Goal: Task Accomplishment & Management: Complete application form

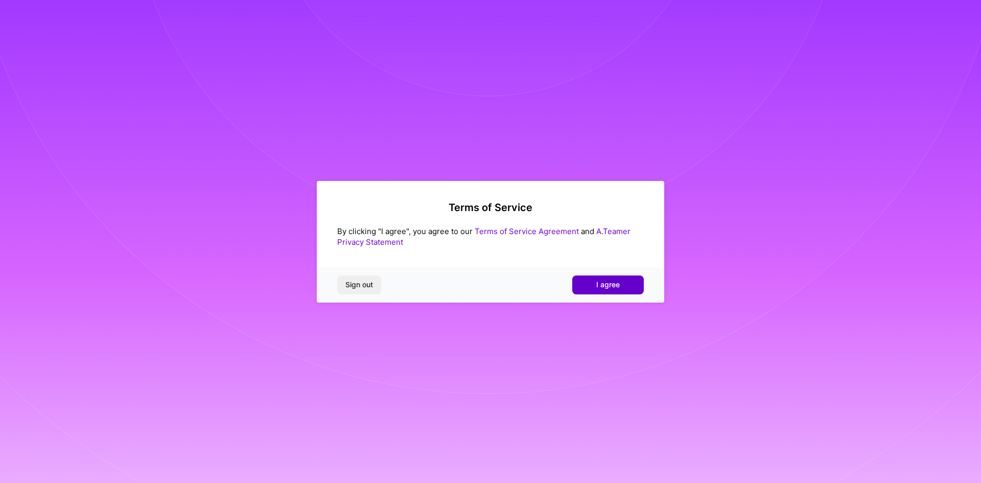
click at [618, 284] on span "I agree" at bounding box center [608, 285] width 24 height 10
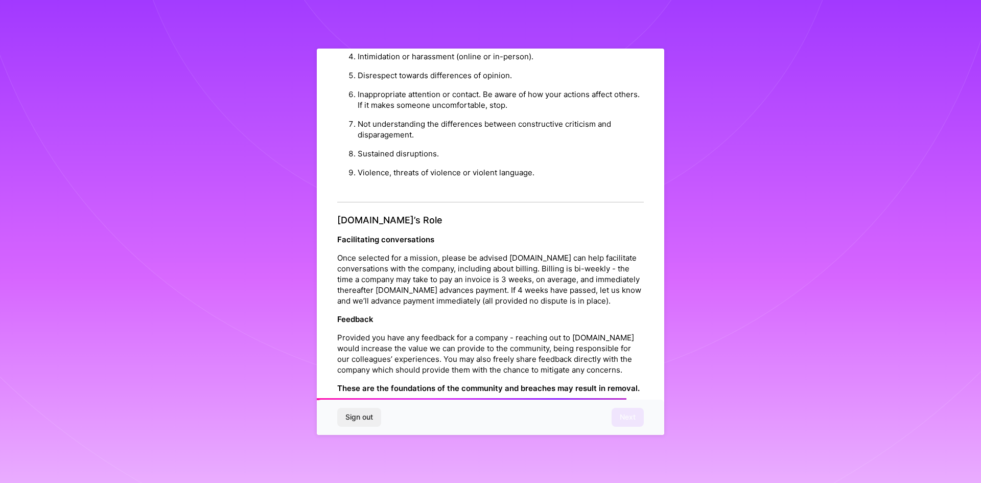
scroll to position [1090, 0]
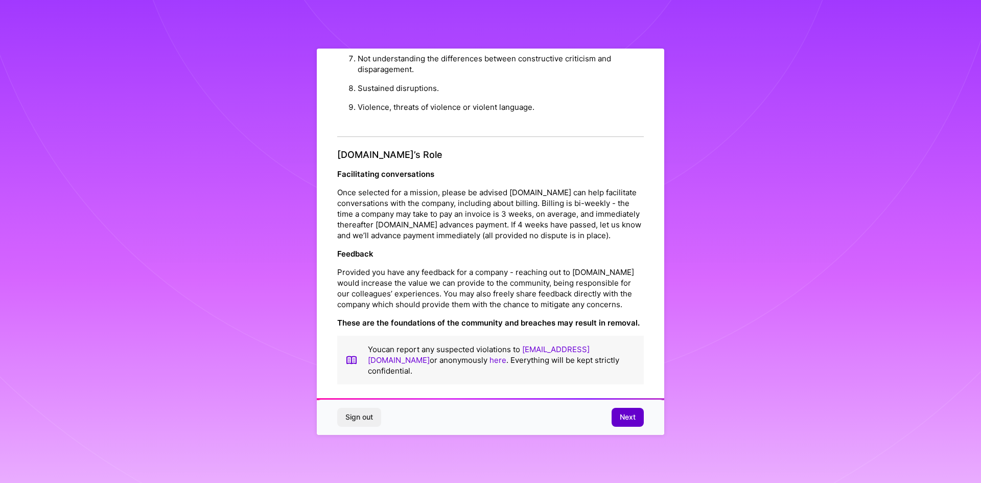
click at [631, 419] on span "Next" at bounding box center [628, 417] width 16 height 10
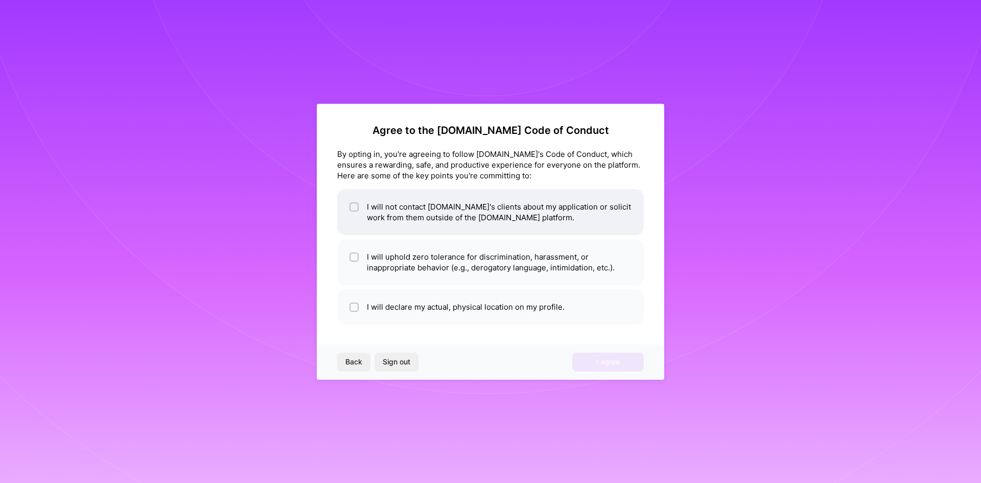
click at [362, 214] on li "I will not contact A.Team's clients about my application or solicit work from t…" at bounding box center [490, 212] width 307 height 46
checkbox input "true"
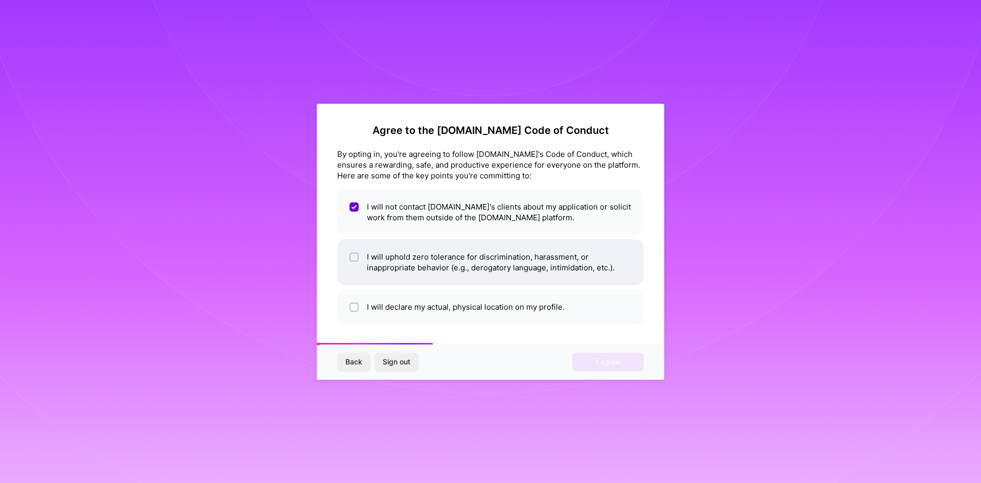
click at [373, 258] on li "I will uphold zero tolerance for discrimination, harassment, or inappropriate b…" at bounding box center [490, 262] width 307 height 46
checkbox input "true"
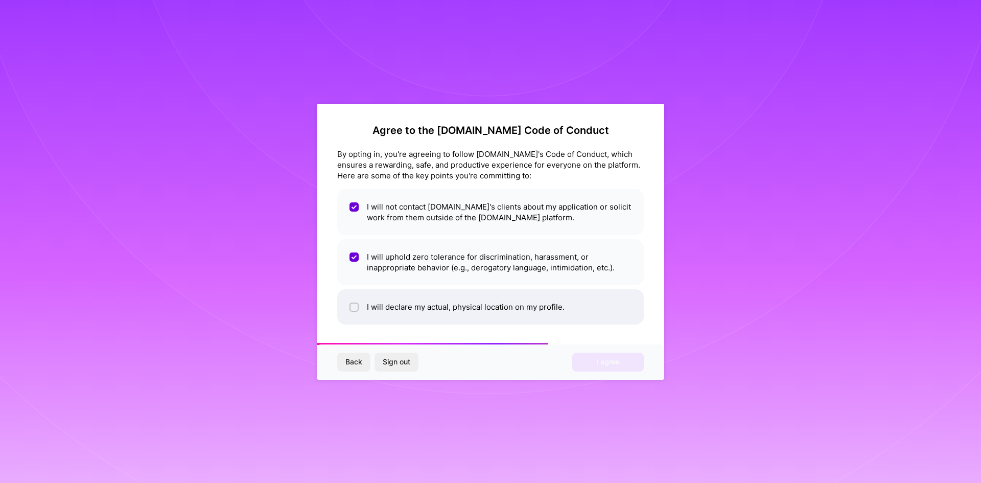
click at [387, 308] on li "I will declare my actual, physical location on my profile." at bounding box center [490, 306] width 307 height 35
checkbox input "true"
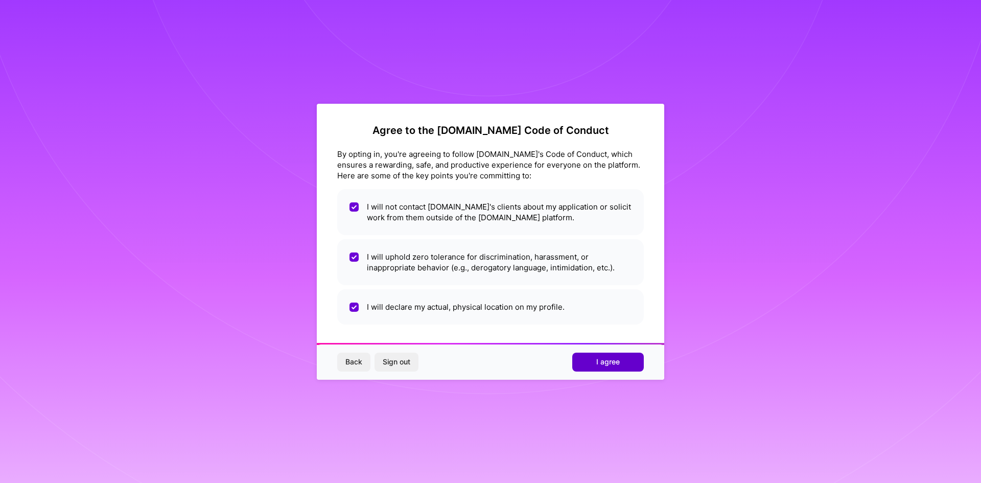
click at [615, 364] on span "I agree" at bounding box center [608, 362] width 24 height 10
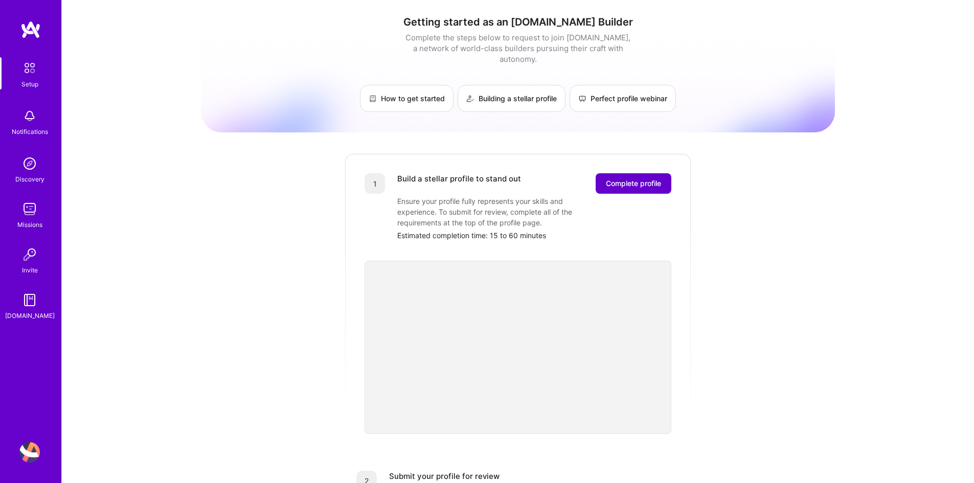
click at [618, 178] on span "Complete profile" at bounding box center [633, 183] width 55 height 10
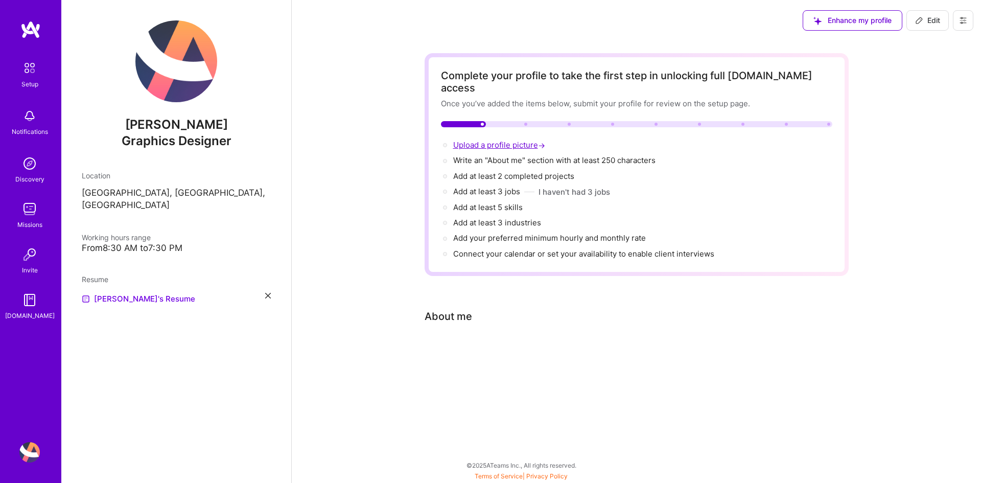
click at [494, 140] on span "Upload a profile picture →" at bounding box center [500, 145] width 94 height 10
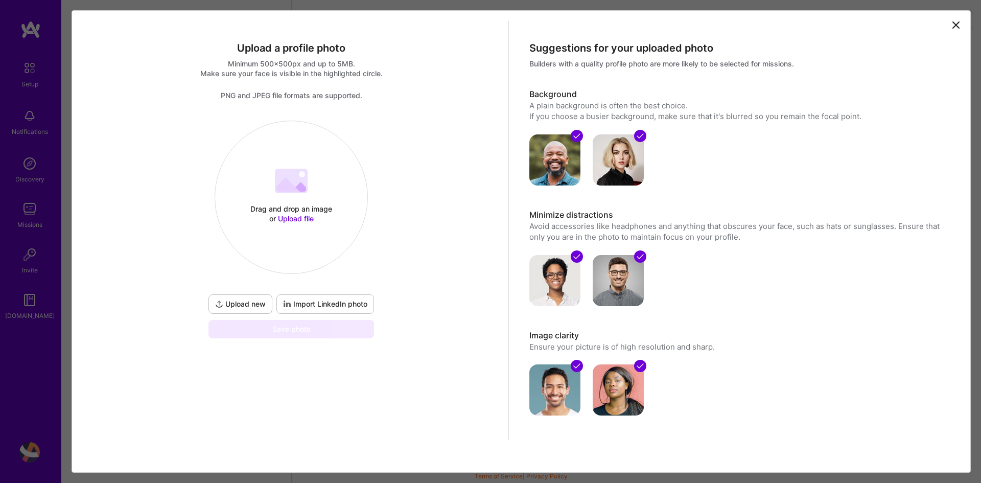
click at [283, 216] on span "Upload file" at bounding box center [296, 218] width 36 height 9
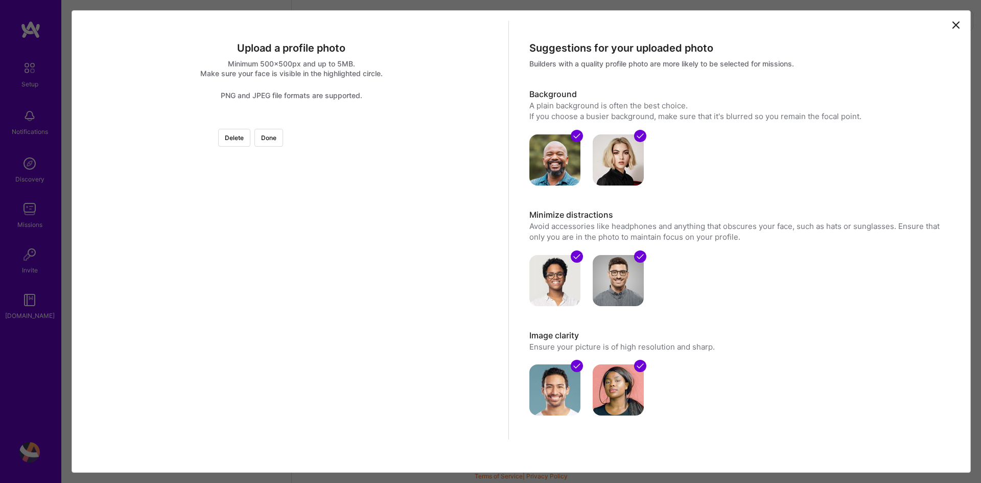
click at [291, 214] on div at bounding box center [444, 274] width 306 height 306
click at [283, 137] on button "Done" at bounding box center [269, 138] width 29 height 18
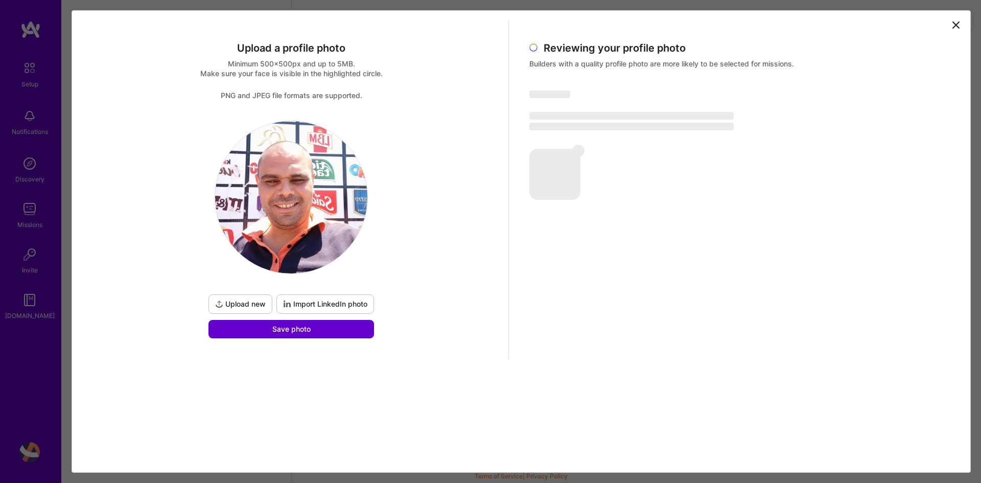
click at [316, 328] on button "Save photo" at bounding box center [292, 329] width 166 height 18
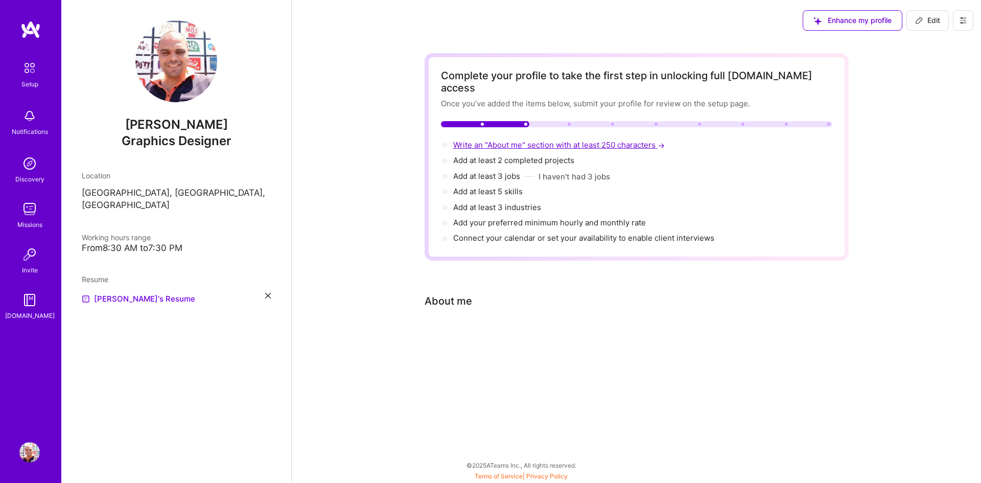
click at [477, 140] on span "Write an "About me" section with at least 250 characters →" at bounding box center [560, 145] width 214 height 10
select select "US"
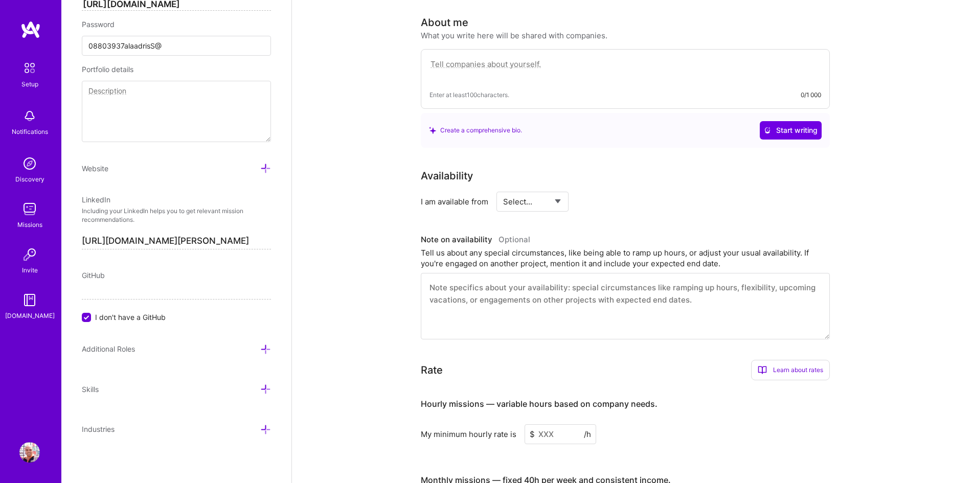
scroll to position [281, 0]
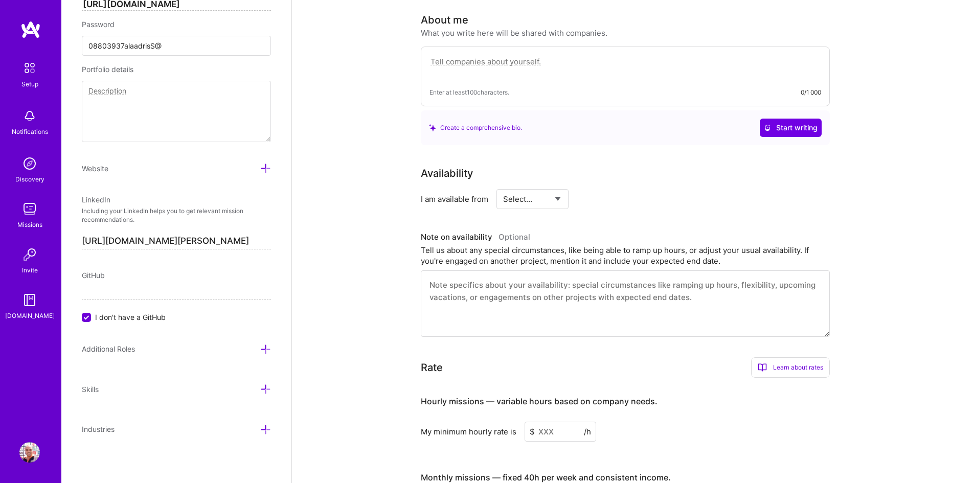
click at [461, 28] on div "What you write here will be shared with companies." at bounding box center [514, 33] width 187 height 11
click at [477, 28] on div "What you write here will be shared with companies." at bounding box center [514, 33] width 187 height 11
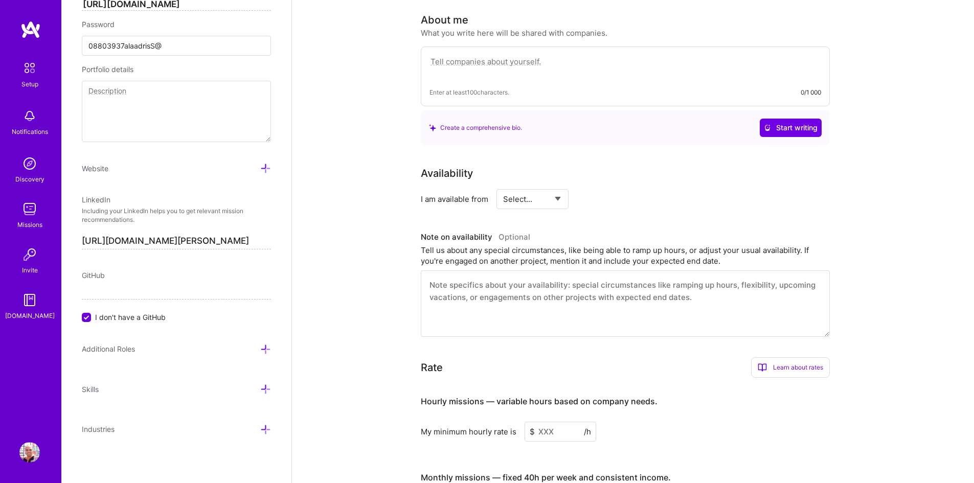
click at [477, 28] on div "What you write here will be shared with companies." at bounding box center [514, 33] width 187 height 11
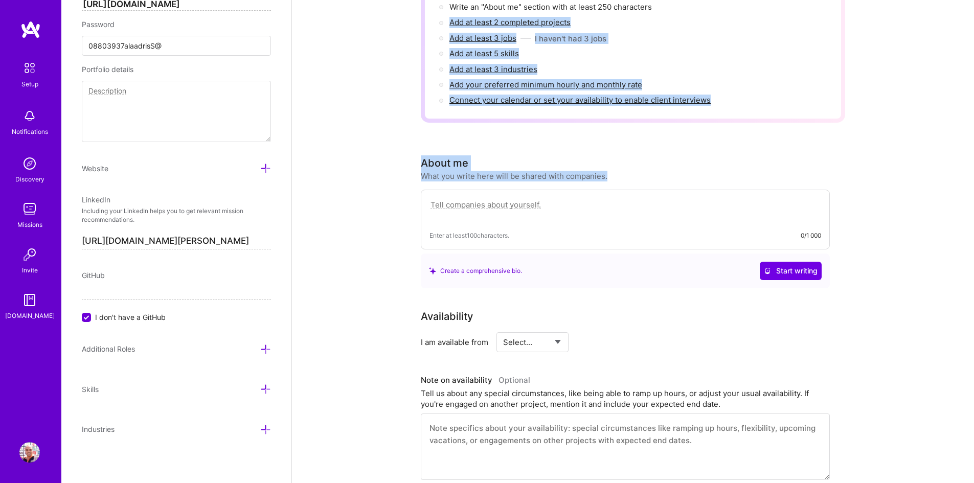
scroll to position [14, 0]
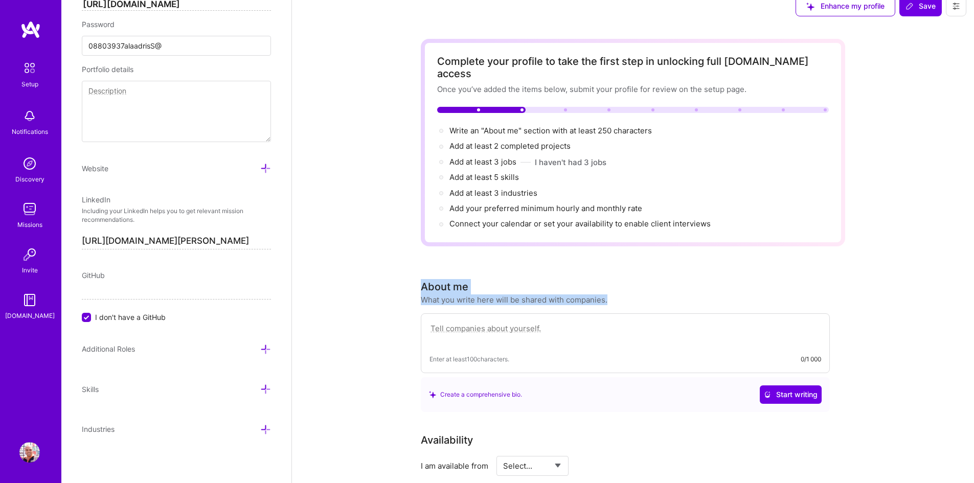
drag, startPoint x: 477, startPoint y: 19, endPoint x: 412, endPoint y: 267, distance: 256.4
copy div "About me What you write here will be shared with companies."
paste textarea "I am a creative logo and brand identity designer with a passion for translating…"
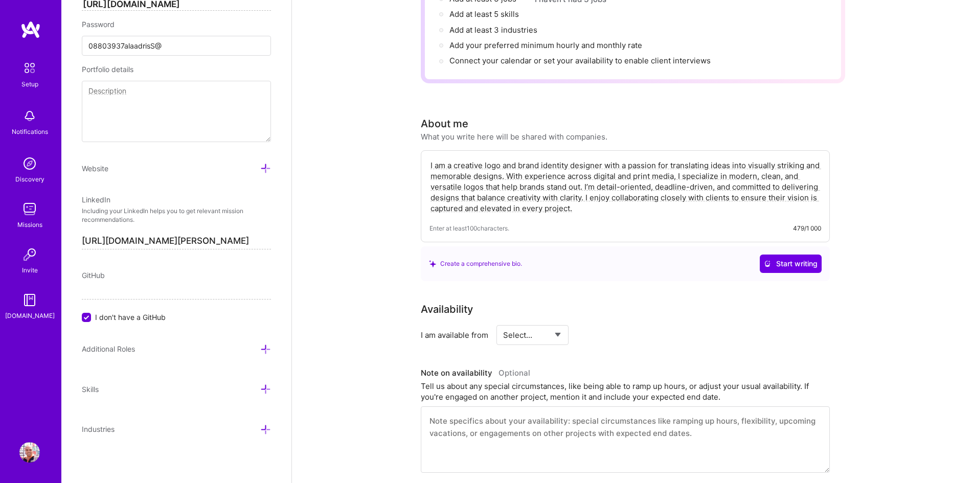
scroll to position [219, 0]
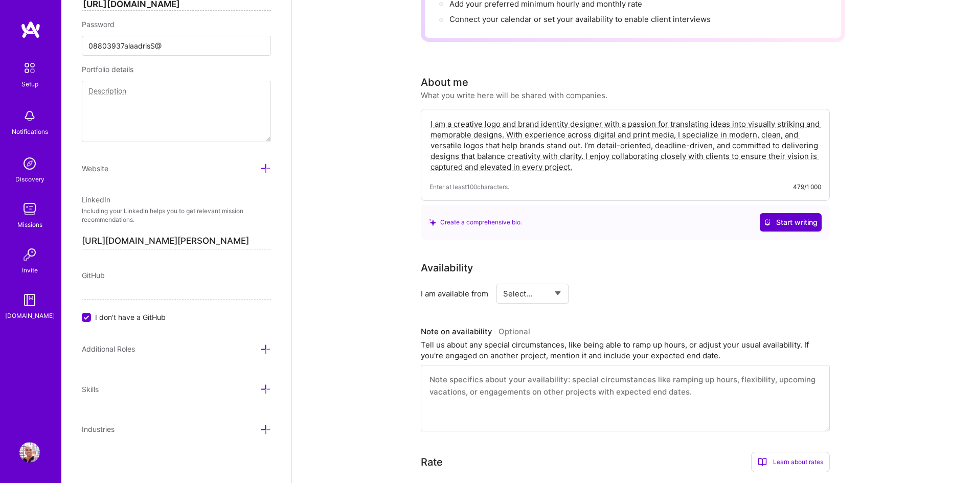
type textarea "I am a creative logo and brand identity designer with a passion for translating…"
click at [791, 217] on span "Start writing" at bounding box center [791, 222] width 54 height 10
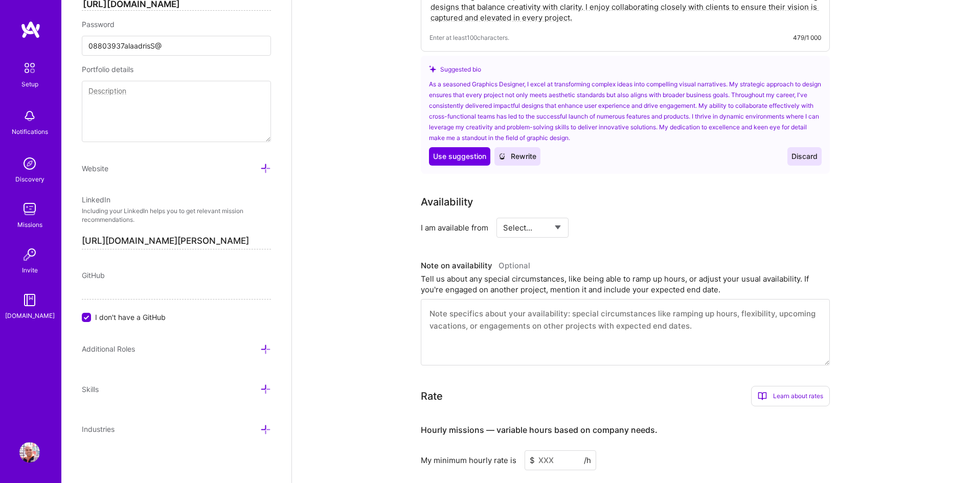
scroll to position [372, 0]
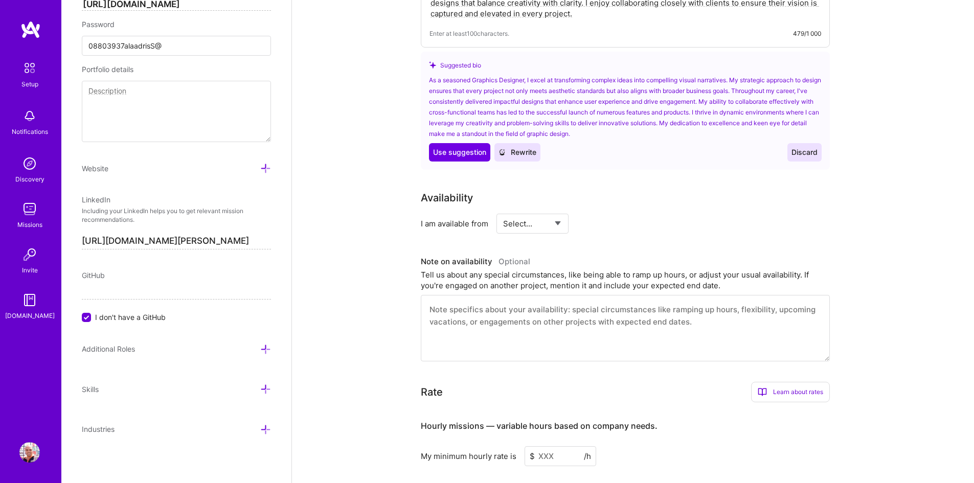
click at [539, 211] on select "Select... Right Now Future Date Not Available" at bounding box center [532, 224] width 59 height 26
select select "Right Now"
click at [503, 211] on select "Select... Right Now Future Date Not Available" at bounding box center [532, 224] width 59 height 26
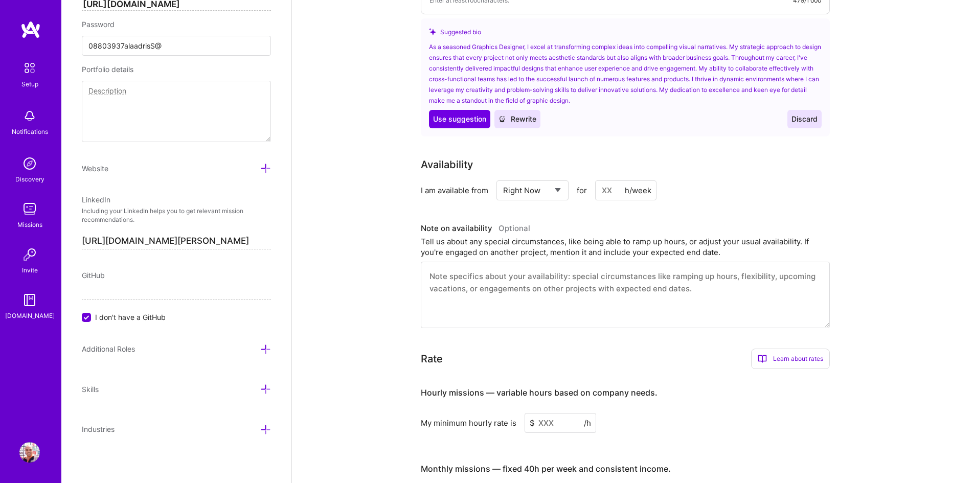
scroll to position [474, 0]
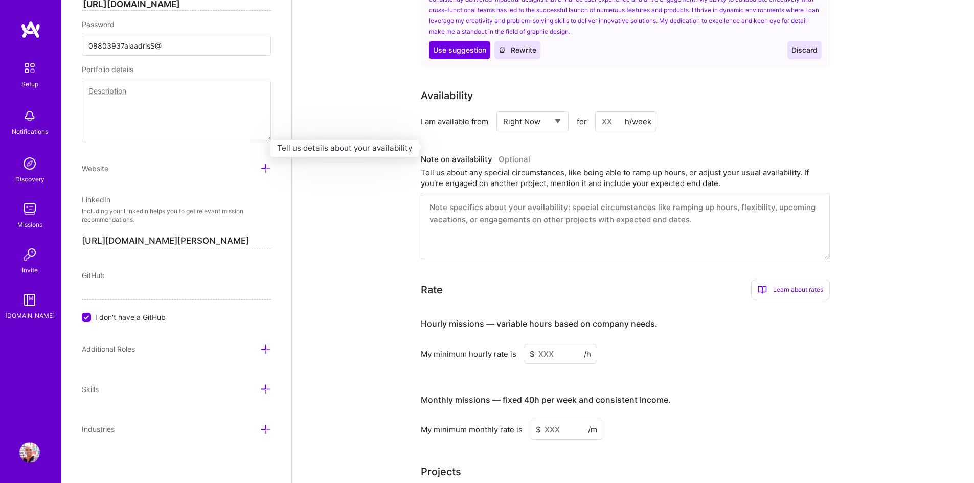
click at [453, 154] on div "Note on availability Optional" at bounding box center [475, 159] width 109 height 15
click at [434, 214] on textarea at bounding box center [625, 226] width 409 height 66
click at [441, 152] on div "Note on availability Optional" at bounding box center [475, 159] width 109 height 15
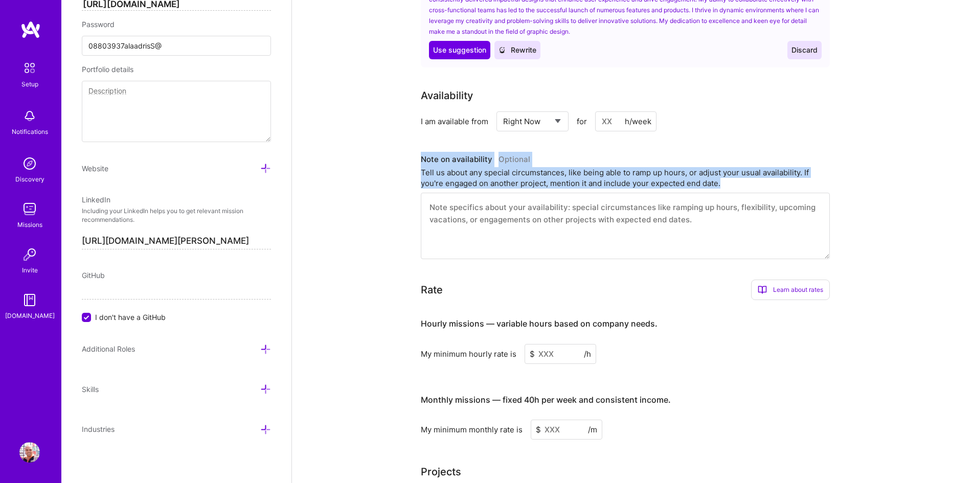
drag, startPoint x: 441, startPoint y: 145, endPoint x: 446, endPoint y: 155, distance: 10.7
click at [446, 155] on div "Note on availability Optional Tell us about any special circumstances, like bei…" at bounding box center [625, 170] width 409 height 37
copy div "Note on availability Optional Tell us about any special circumstances, like bei…"
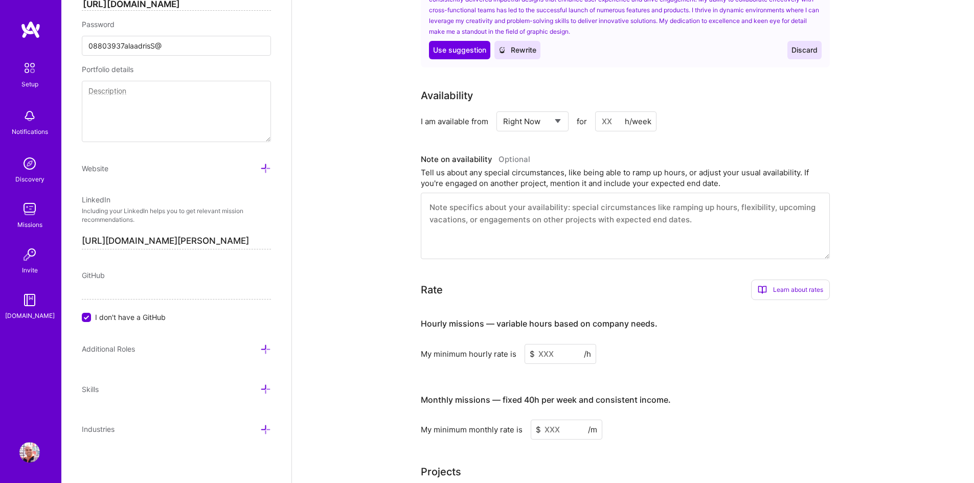
click at [490, 204] on textarea at bounding box center [625, 226] width 409 height 66
paste textarea "I am currently available for new projects and can adjust my schedule to accommo…"
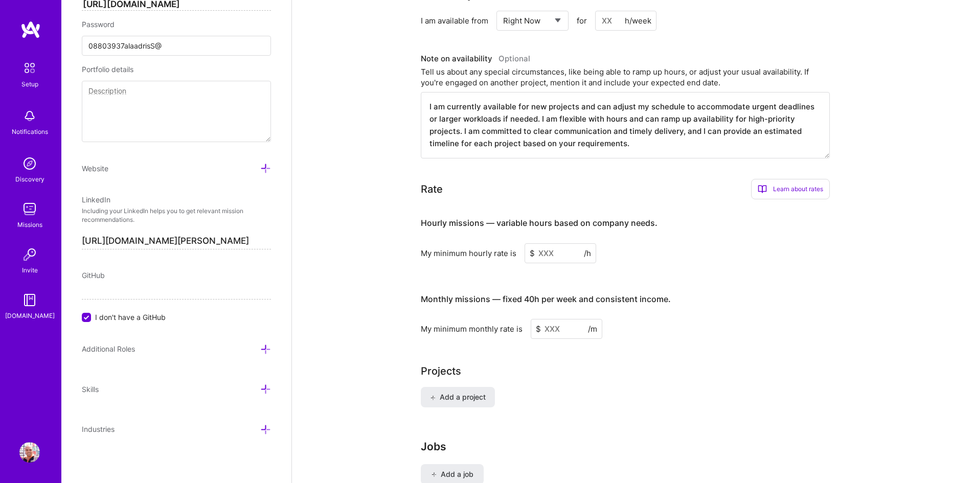
scroll to position [577, 0]
type textarea "I am currently available for new projects and can adjust my schedule to accommo…"
click at [782, 178] on div "Learn about rates" at bounding box center [790, 187] width 79 height 20
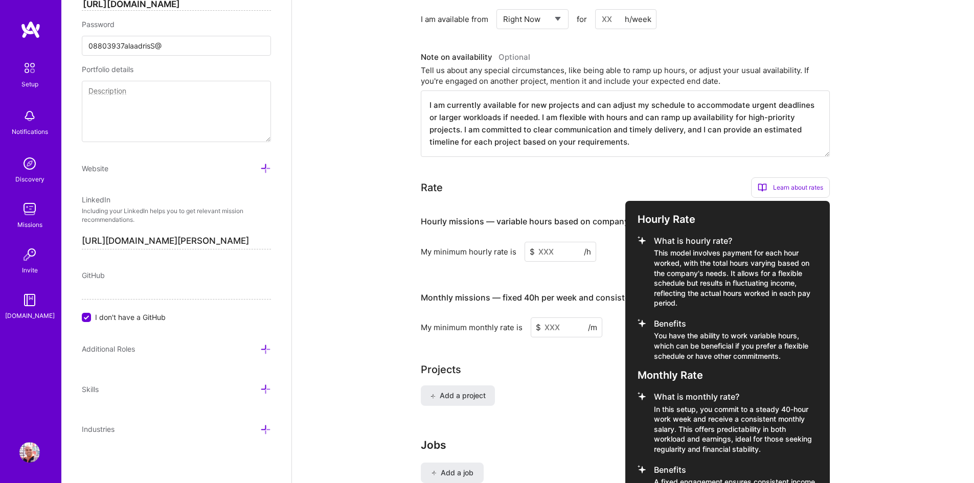
click at [689, 156] on div at bounding box center [487, 241] width 974 height 483
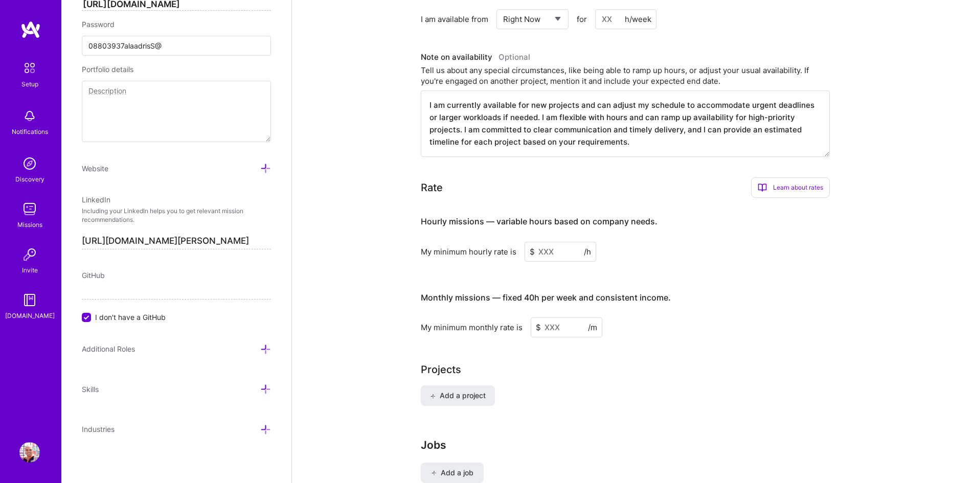
click at [547, 242] on input at bounding box center [560, 252] width 72 height 20
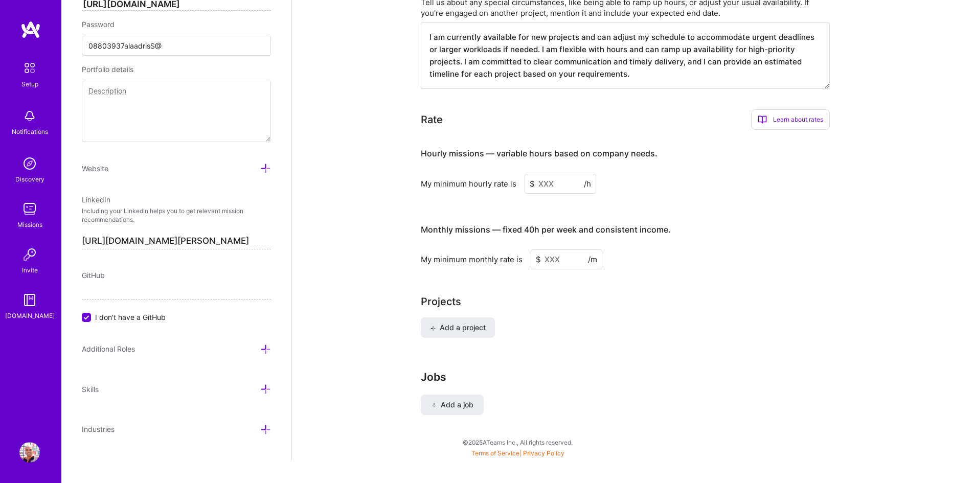
scroll to position [654, 0]
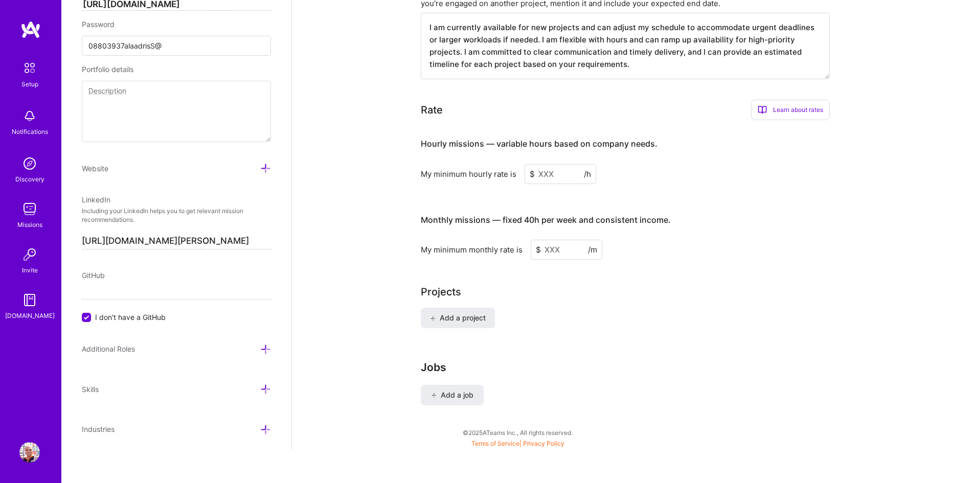
click at [545, 164] on input at bounding box center [560, 174] width 72 height 20
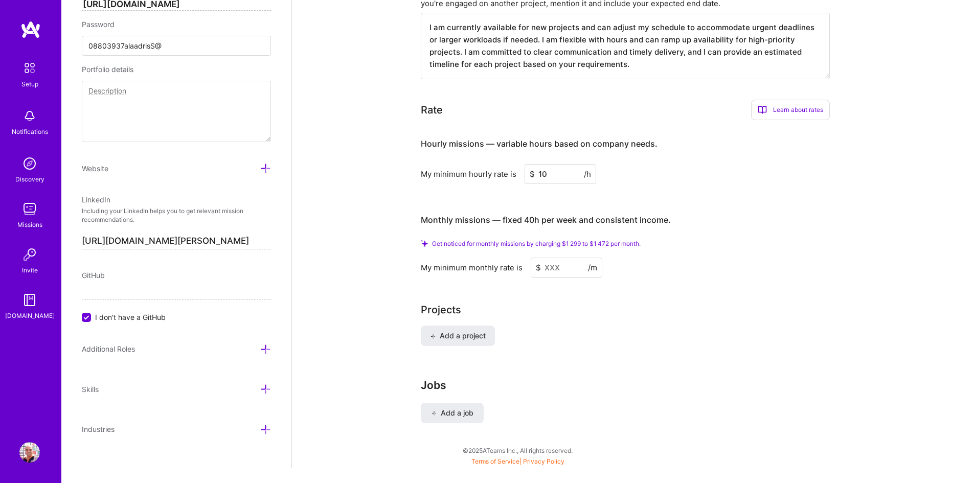
type input "10"
click at [555, 258] on input at bounding box center [567, 268] width 72 height 20
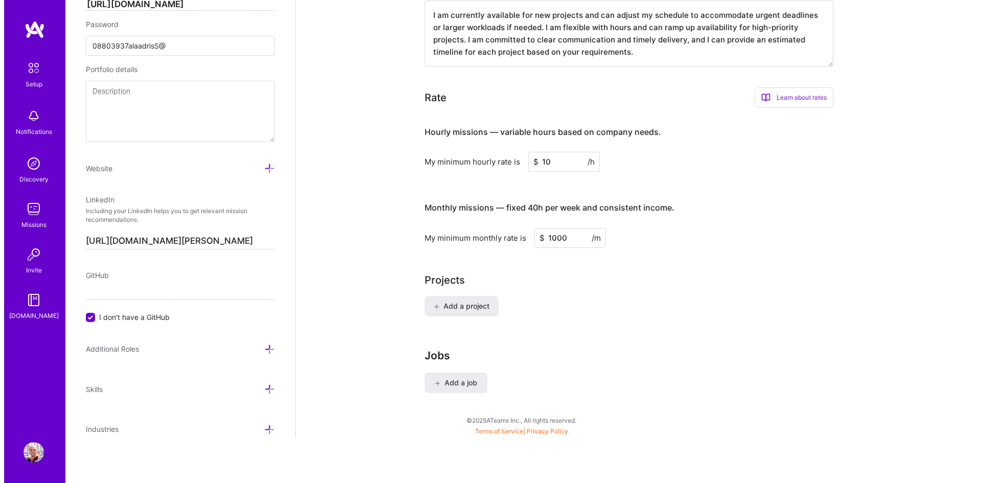
scroll to position [638, 0]
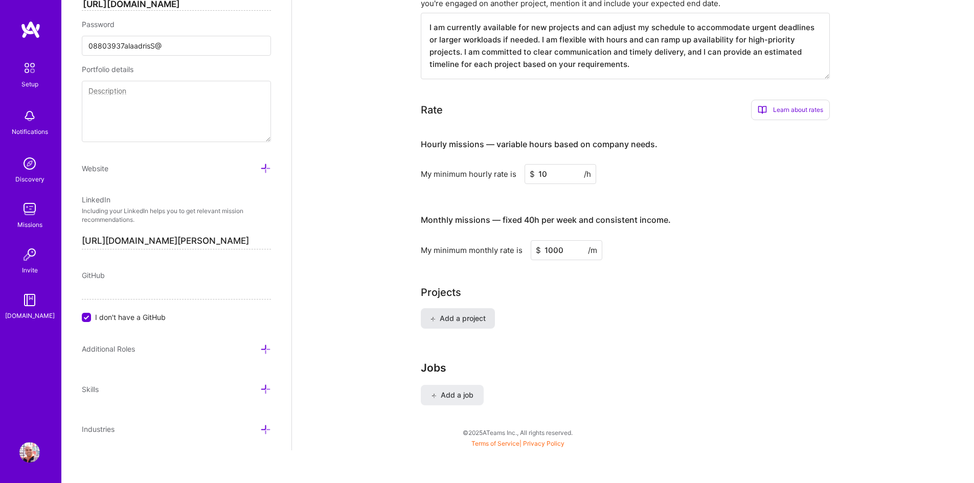
type input "1000"
click at [465, 313] on span "Add a project" at bounding box center [458, 318] width 56 height 10
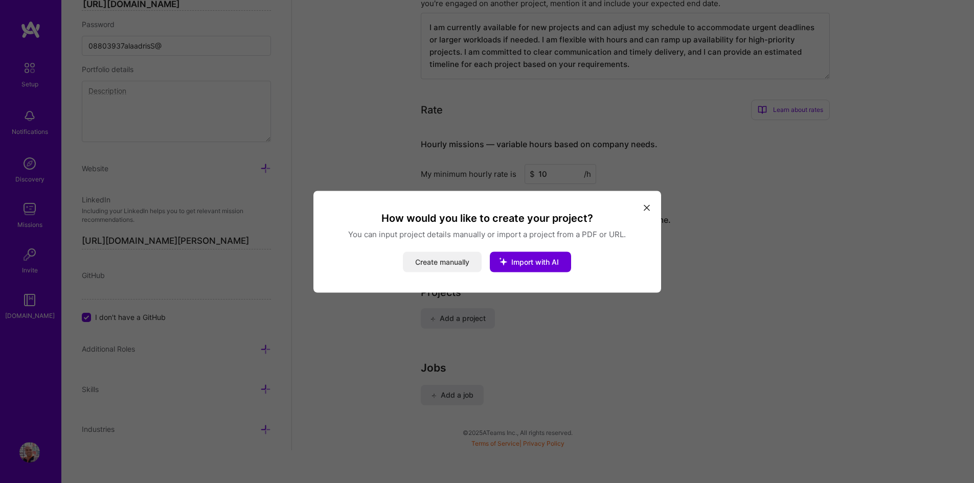
click at [457, 264] on button "Create manually" at bounding box center [442, 261] width 79 height 20
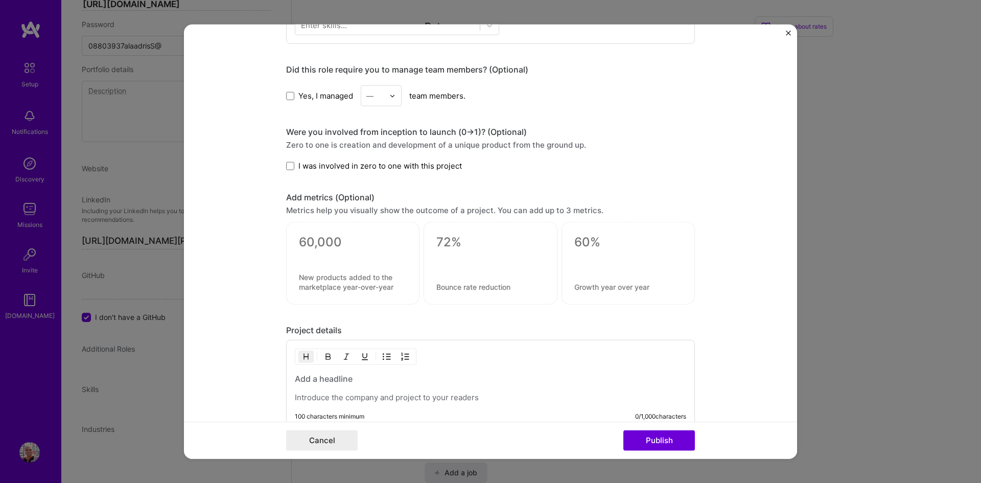
scroll to position [637, 0]
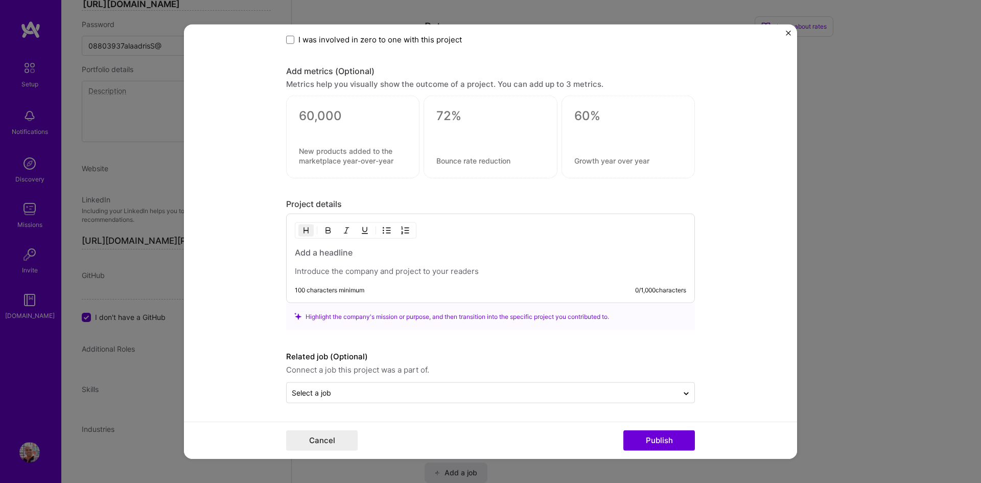
click at [789, 33] on img "Close" at bounding box center [788, 32] width 5 height 5
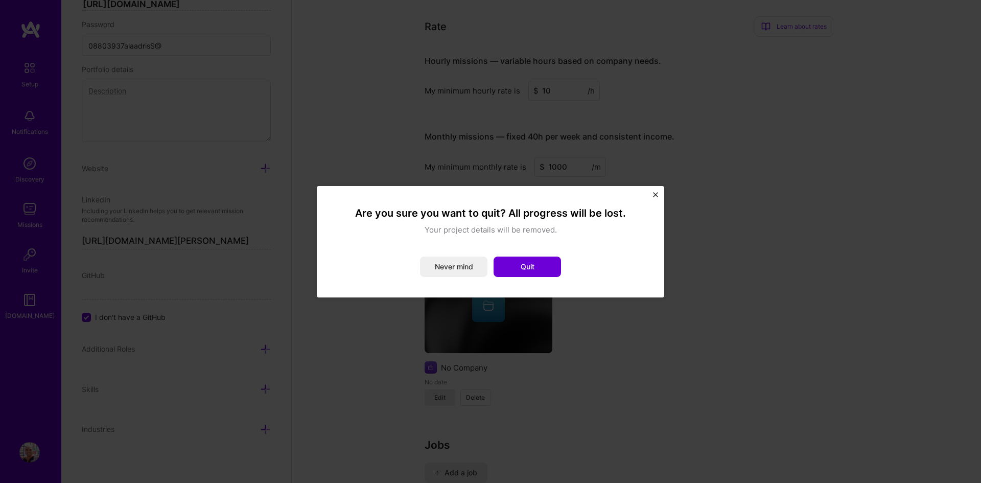
click at [654, 192] on img "Close" at bounding box center [655, 194] width 5 height 5
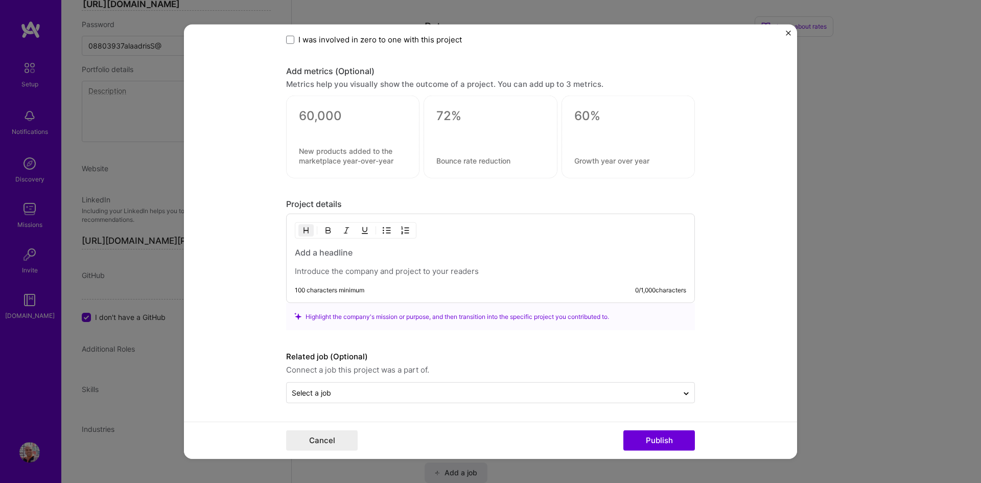
click at [786, 32] on img "Close" at bounding box center [788, 32] width 5 height 5
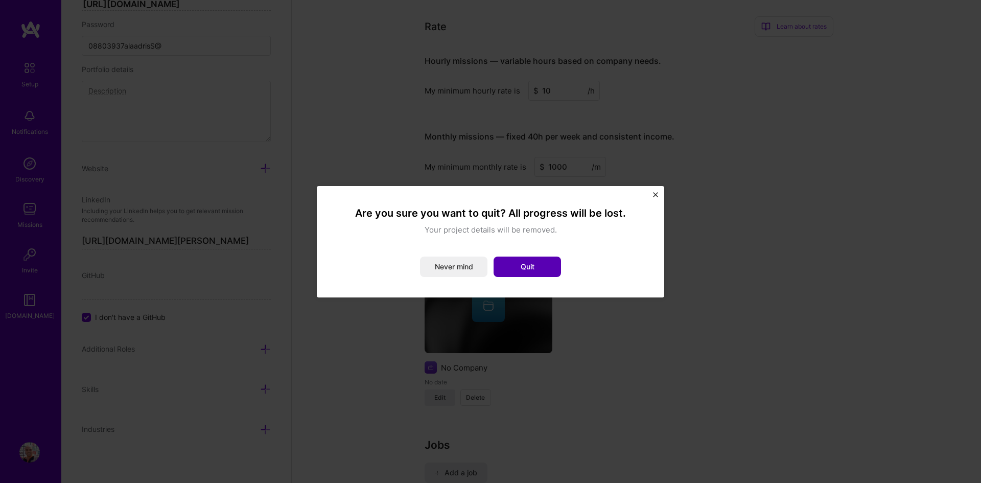
click at [523, 265] on button "Quit" at bounding box center [527, 267] width 67 height 20
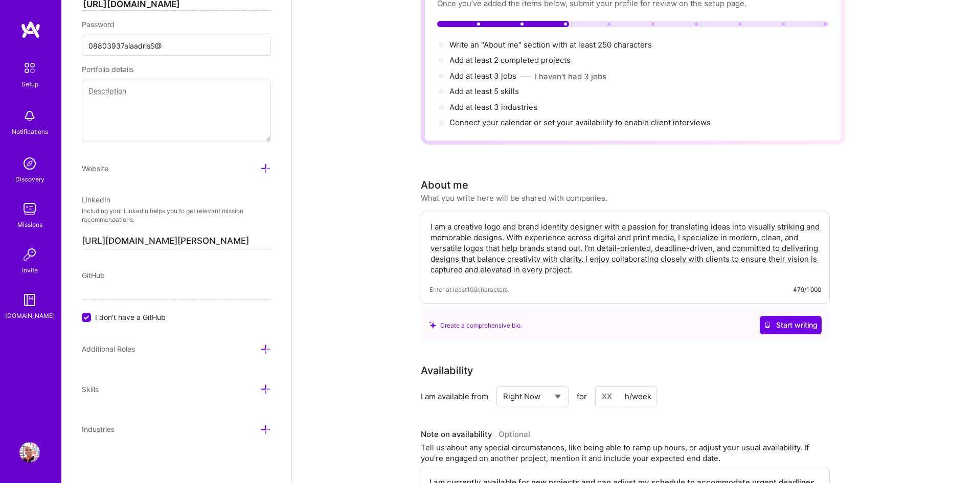
scroll to position [0, 0]
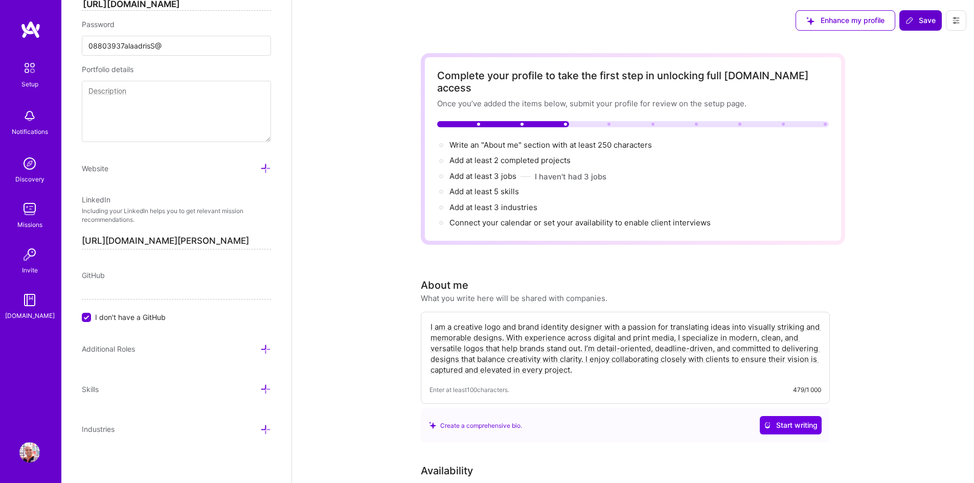
click at [910, 16] on span "Save" at bounding box center [920, 20] width 30 height 10
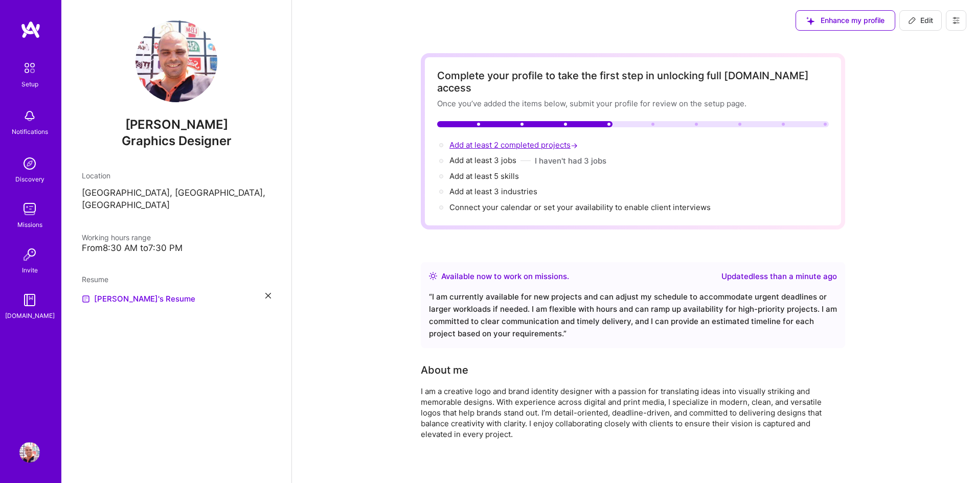
click at [457, 140] on span "Add at least 2 completed projects →" at bounding box center [514, 145] width 130 height 10
select select "US"
select select "Right Now"
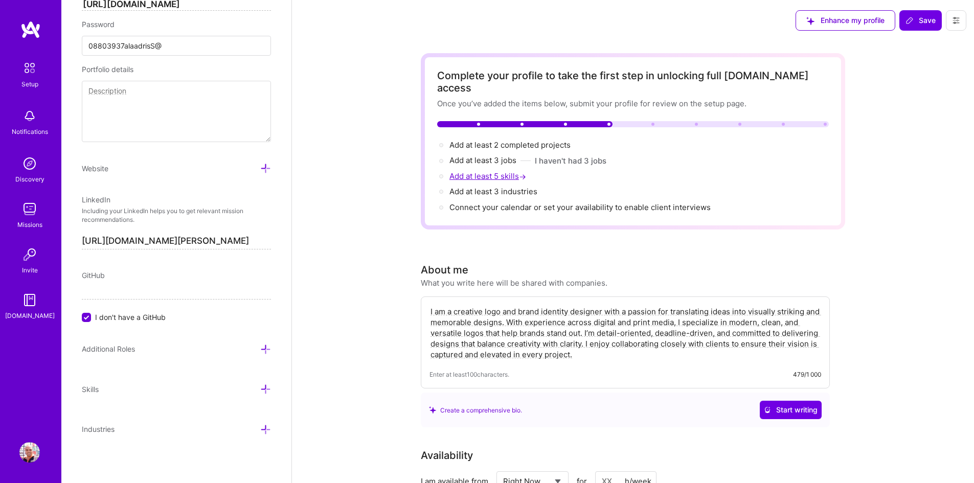
click at [492, 171] on span "Add at least 5 skills →" at bounding box center [488, 176] width 79 height 10
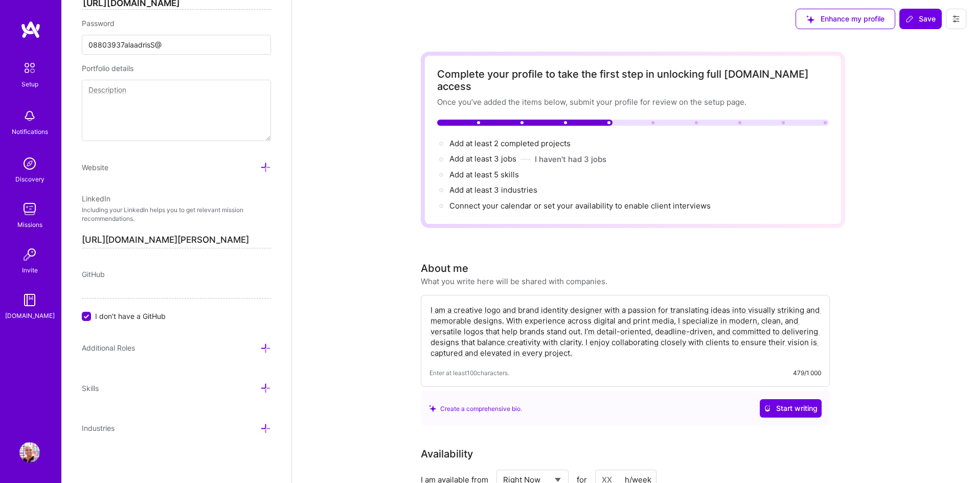
scroll to position [0, 0]
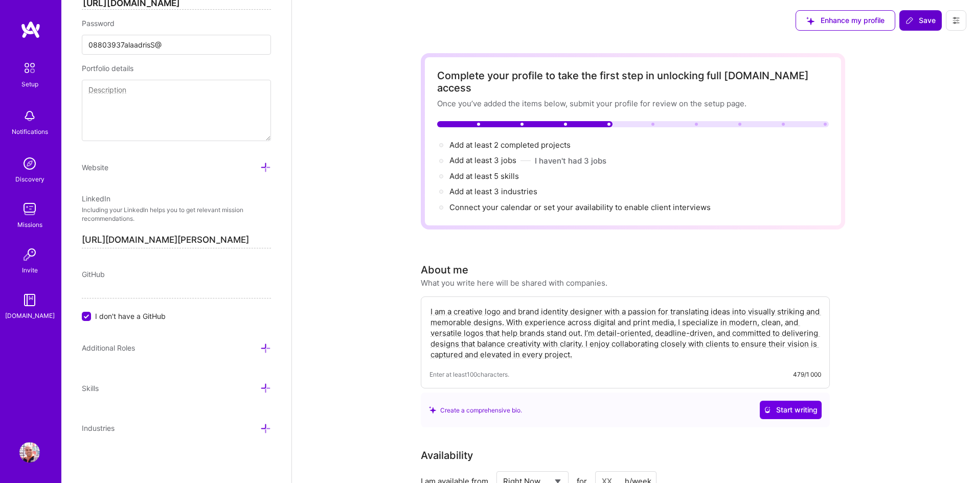
click at [922, 21] on span "Save" at bounding box center [920, 20] width 30 height 10
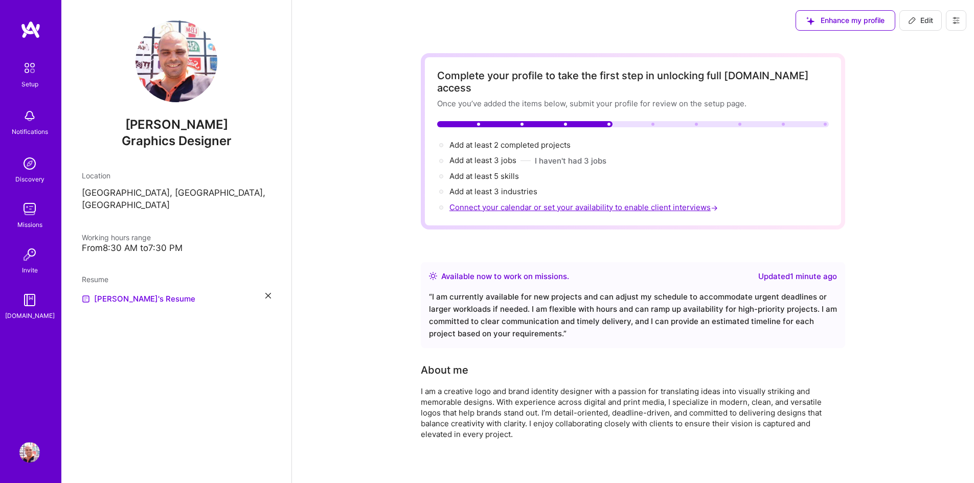
click at [483, 202] on span "Connect your calendar or set your availability to enable client interviews →" at bounding box center [584, 207] width 270 height 10
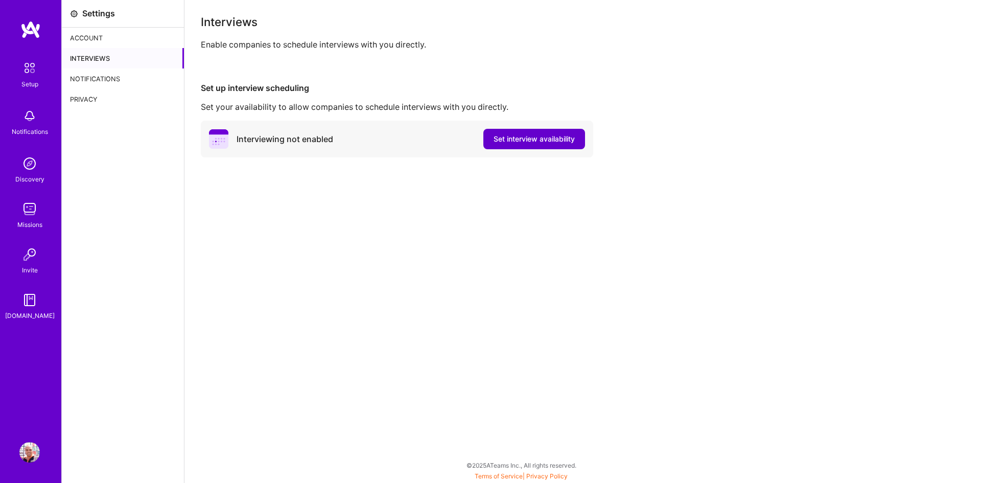
click at [527, 137] on span "Set interview availability" at bounding box center [534, 139] width 81 height 10
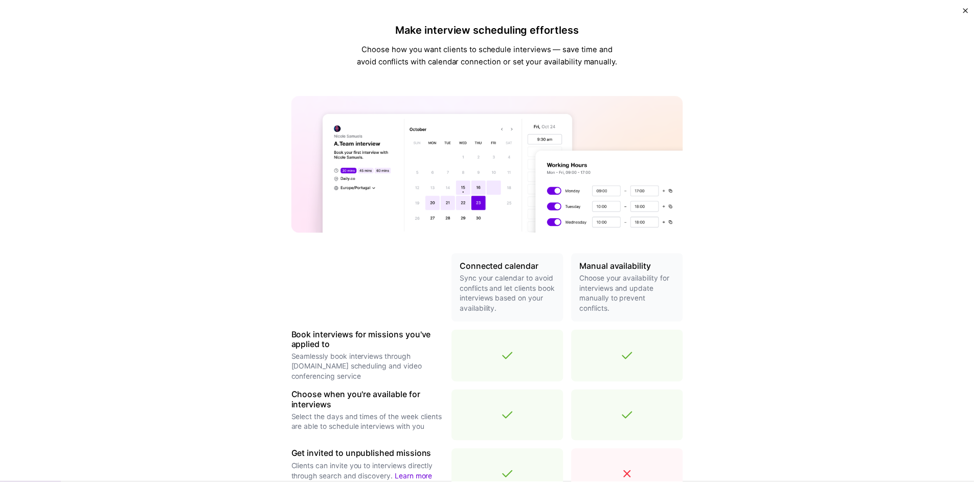
scroll to position [233, 0]
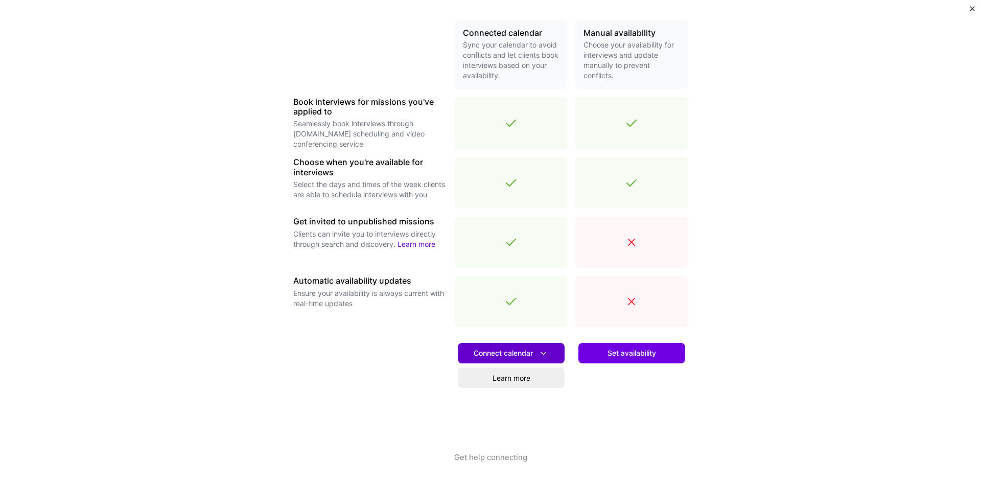
click at [506, 349] on span "Connect calendar" at bounding box center [511, 353] width 75 height 11
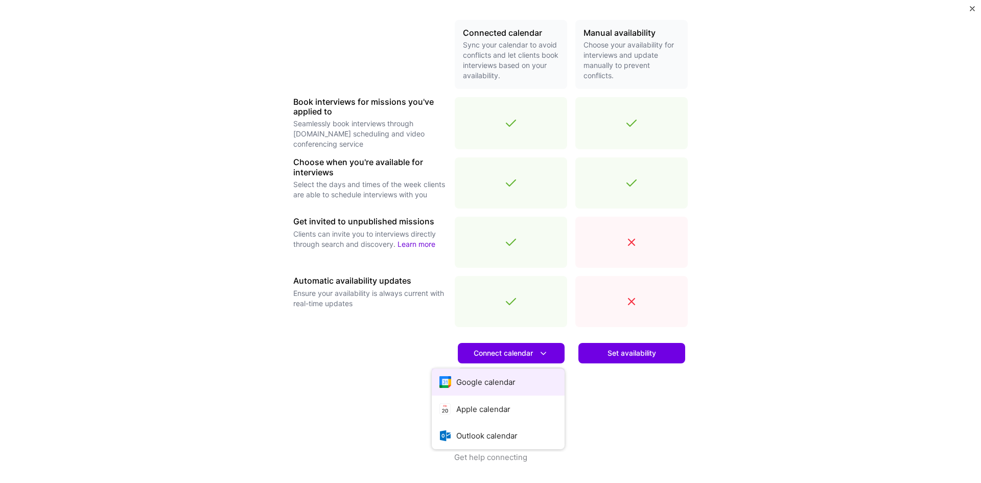
click at [492, 381] on button "Google calendar" at bounding box center [498, 381] width 133 height 27
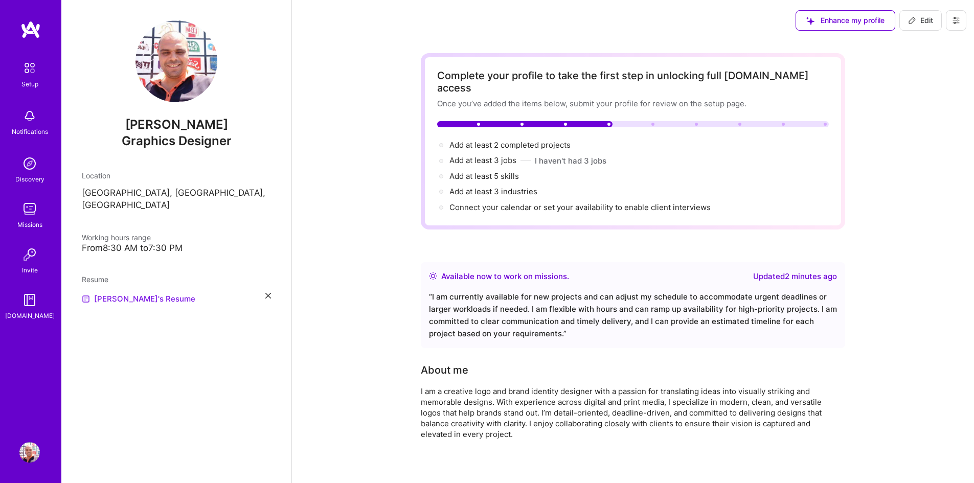
click at [131, 293] on link "[PERSON_NAME]'s Resume" at bounding box center [138, 299] width 113 height 12
